Goal: Navigation & Orientation: Find specific page/section

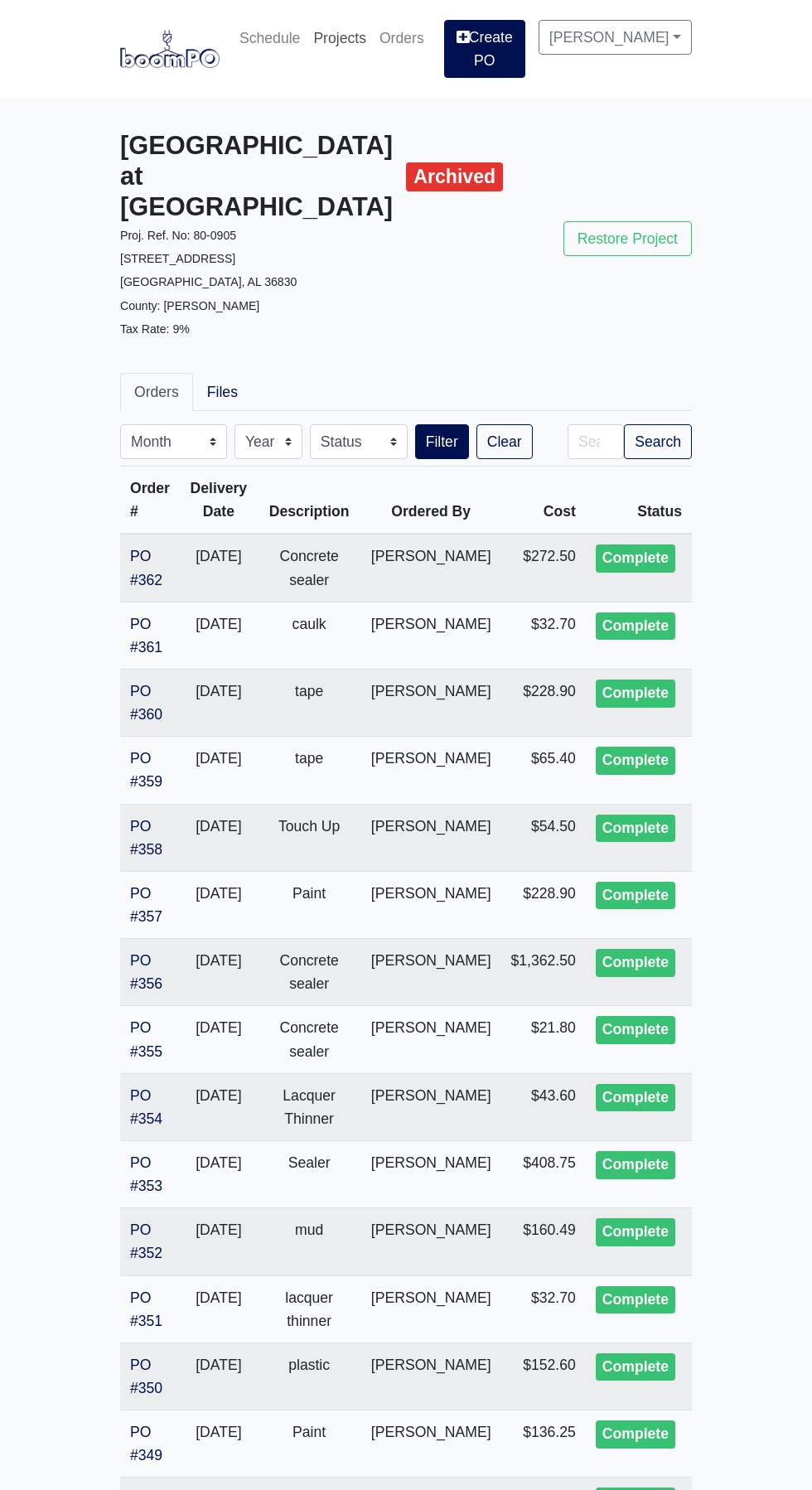
click at [359, 45] on link "Projects" at bounding box center [340, 39] width 66 height 37
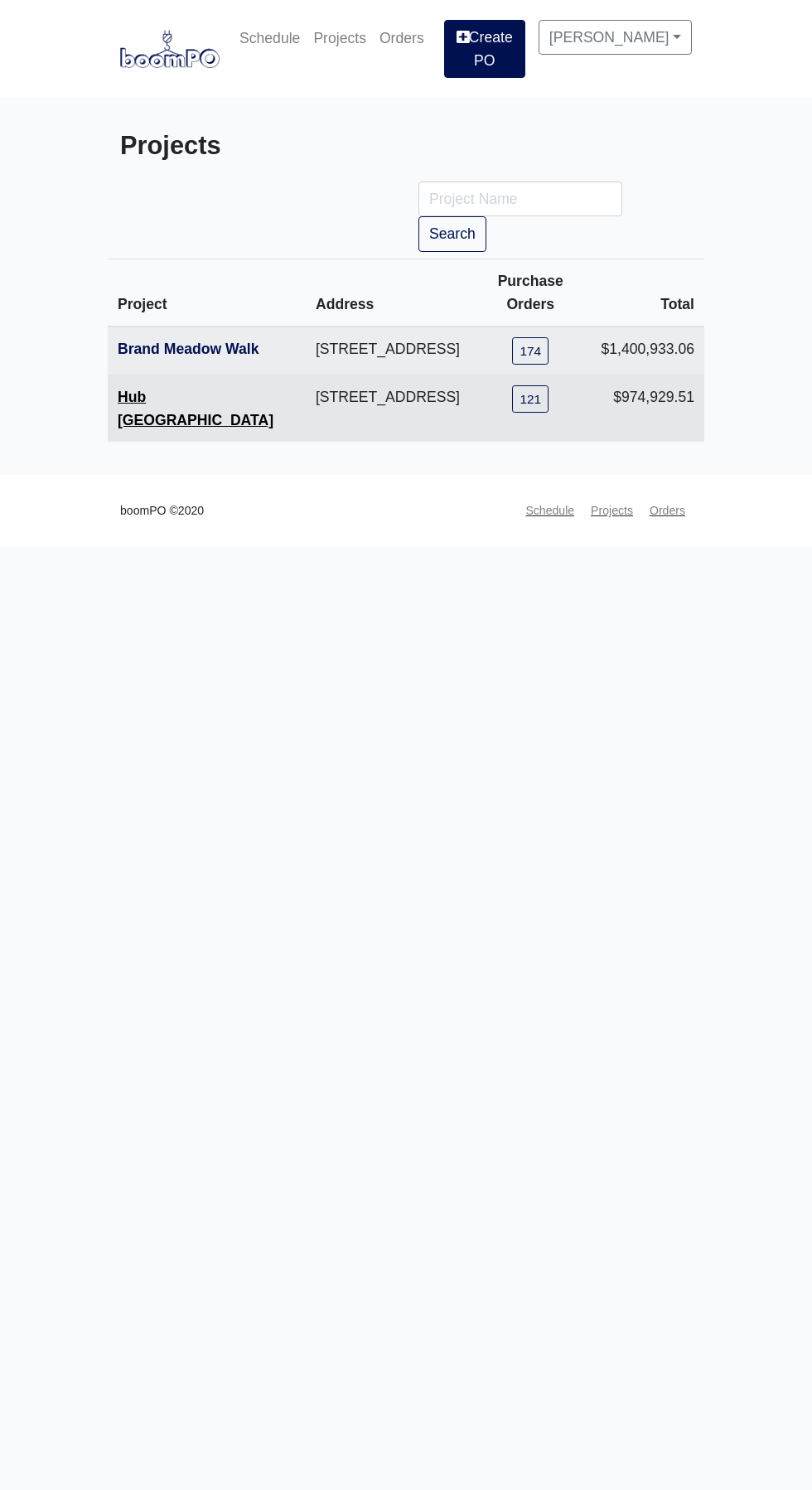
click at [186, 402] on link "Hub Knoxville" at bounding box center [195, 408] width 156 height 40
